Goal: Task Accomplishment & Management: Manage account settings

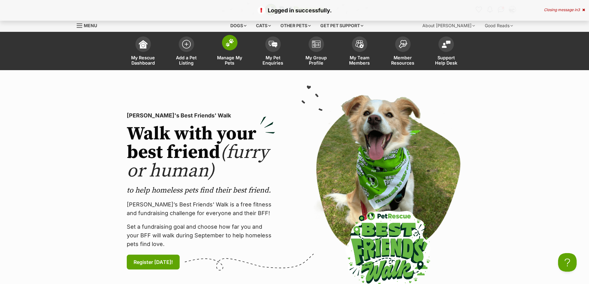
click at [230, 48] on span at bounding box center [229, 42] width 15 height 15
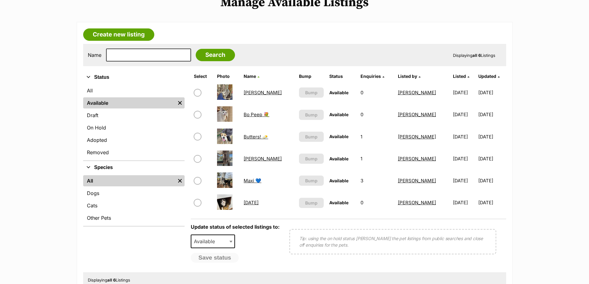
scroll to position [62, 0]
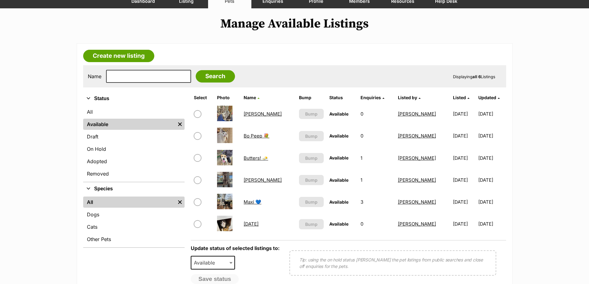
click at [252, 113] on link "Bonnie" at bounding box center [262, 114] width 38 height 6
click at [256, 182] on link "Clyde" at bounding box center [262, 180] width 38 height 6
click at [252, 223] on link "[DATE]" at bounding box center [250, 224] width 15 height 6
click at [255, 202] on link "Maxi 💙" at bounding box center [252, 202] width 18 height 6
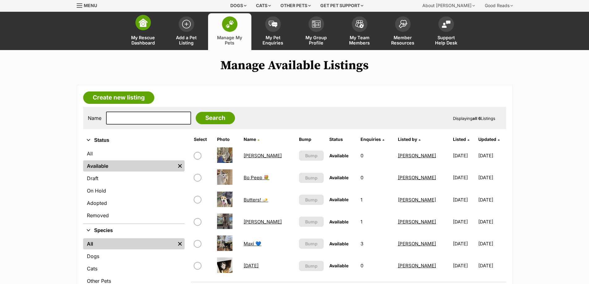
scroll to position [31, 0]
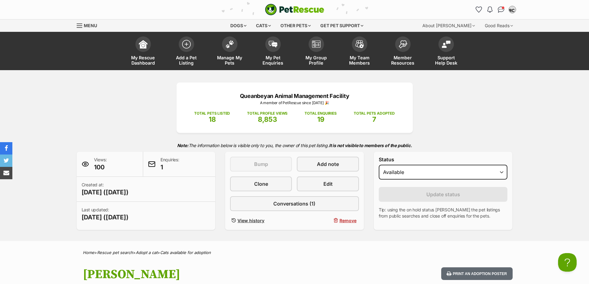
click at [152, 165] on span at bounding box center [151, 163] width 7 height 7
click at [176, 163] on span "1" at bounding box center [169, 167] width 19 height 9
click at [159, 170] on div "Enquiries: 1" at bounding box center [179, 164] width 72 height 25
